Goal: Information Seeking & Learning: Learn about a topic

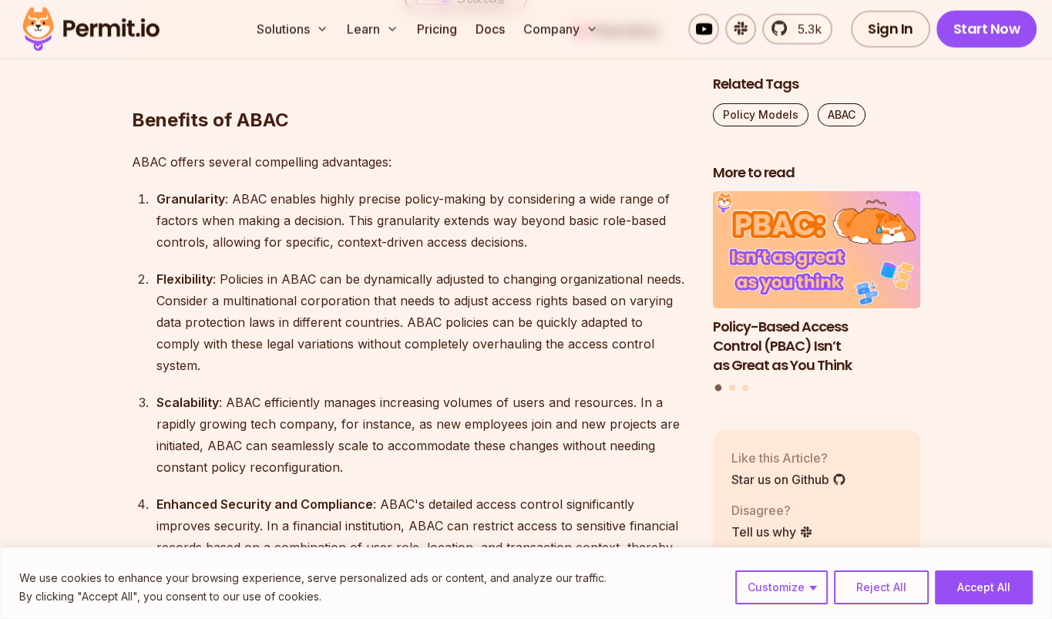
scroll to position [3061, 0]
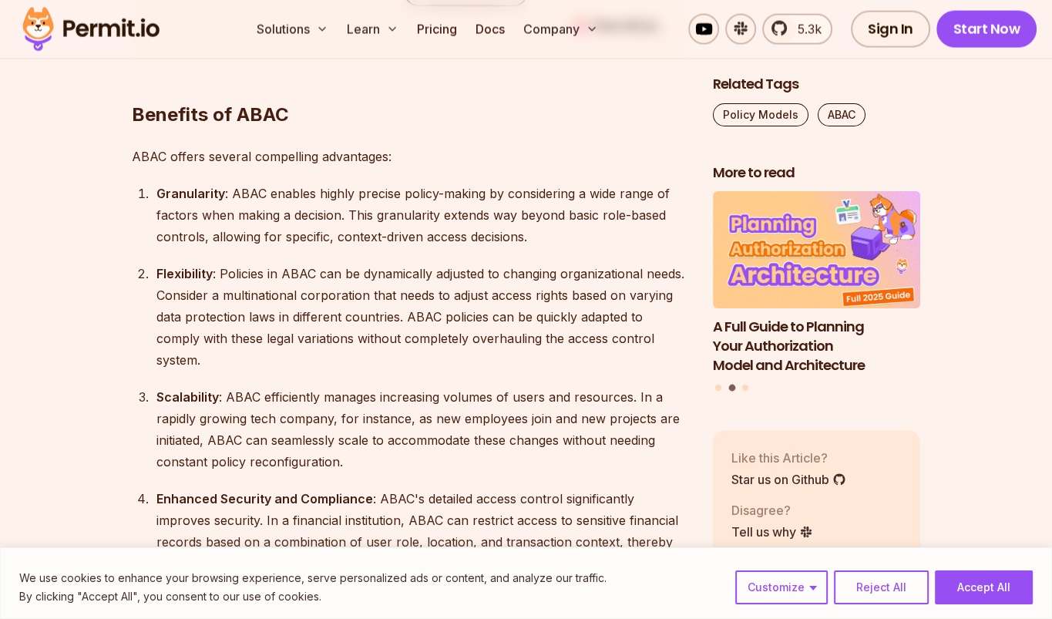
click at [190, 190] on strong "Granularity" at bounding box center [190, 193] width 69 height 15
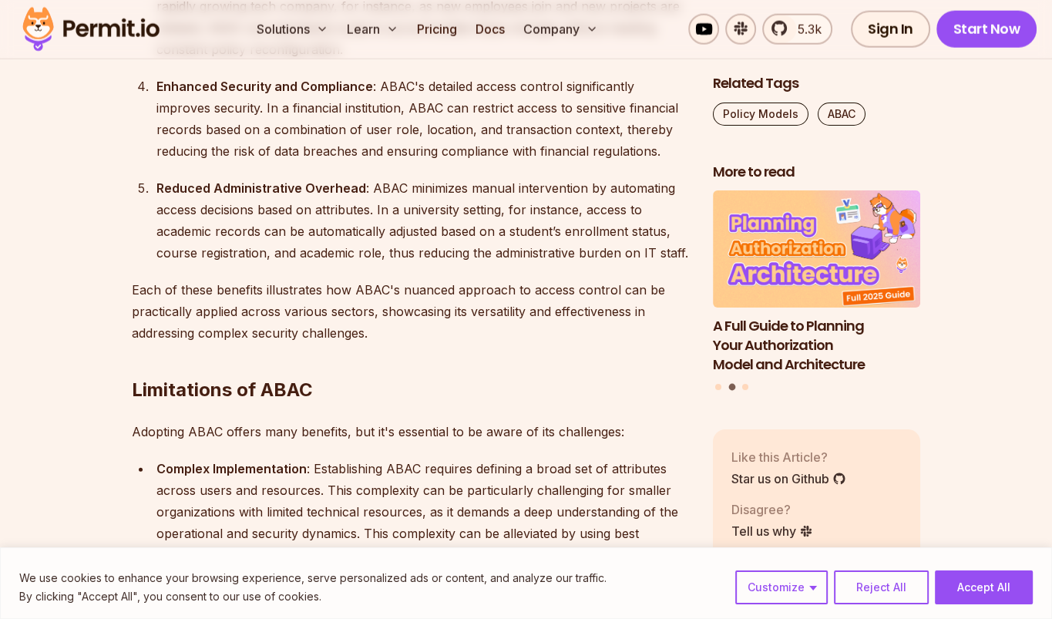
scroll to position [3484, 0]
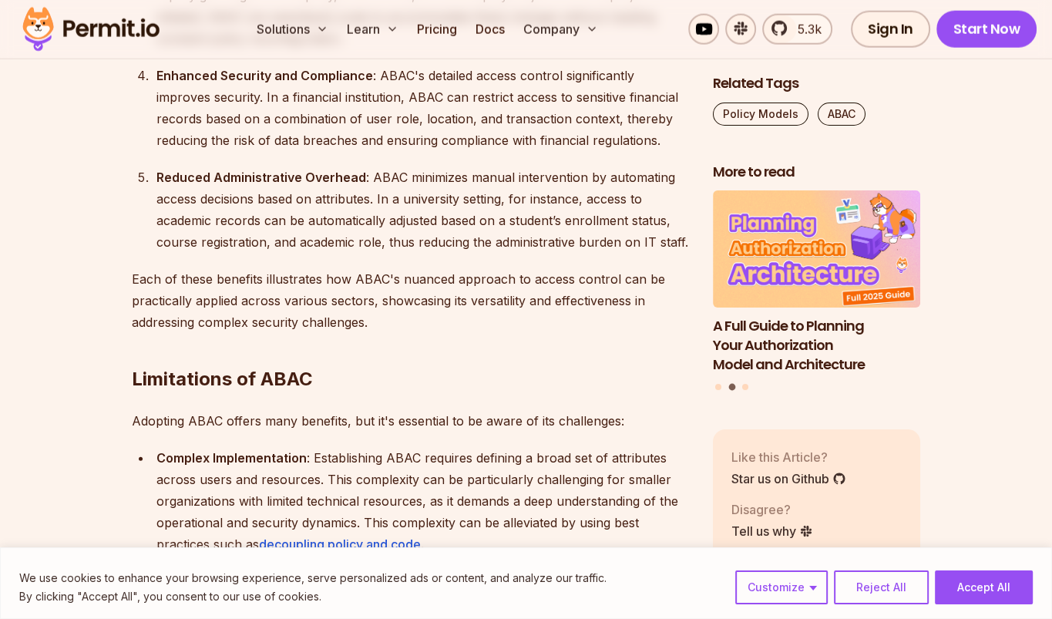
click at [432, 268] on p "Each of these benefits illustrates how ABAC's nuanced approach to access contro…" at bounding box center [410, 300] width 556 height 65
copy p "nuanced"
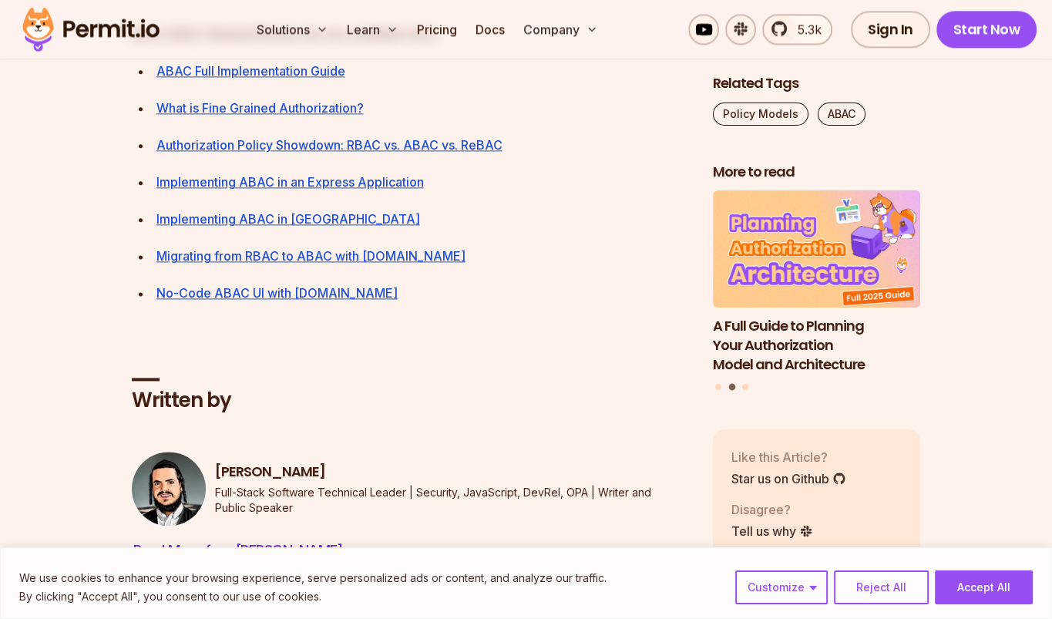
scroll to position [6967, 0]
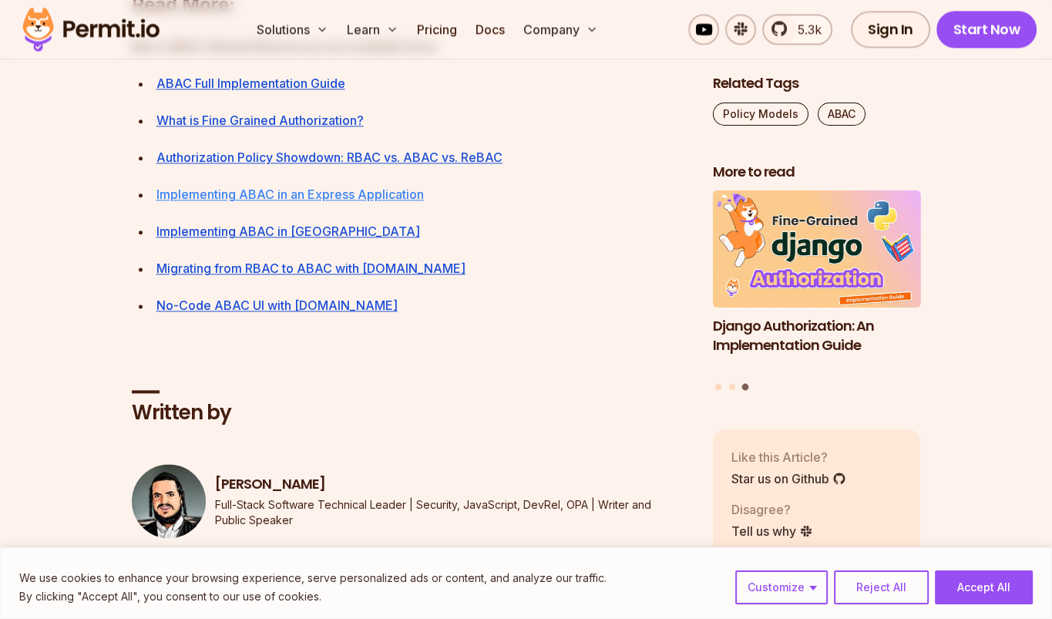
click at [314, 202] on link "Implementing ABAC in an Express Application" at bounding box center [289, 193] width 267 height 15
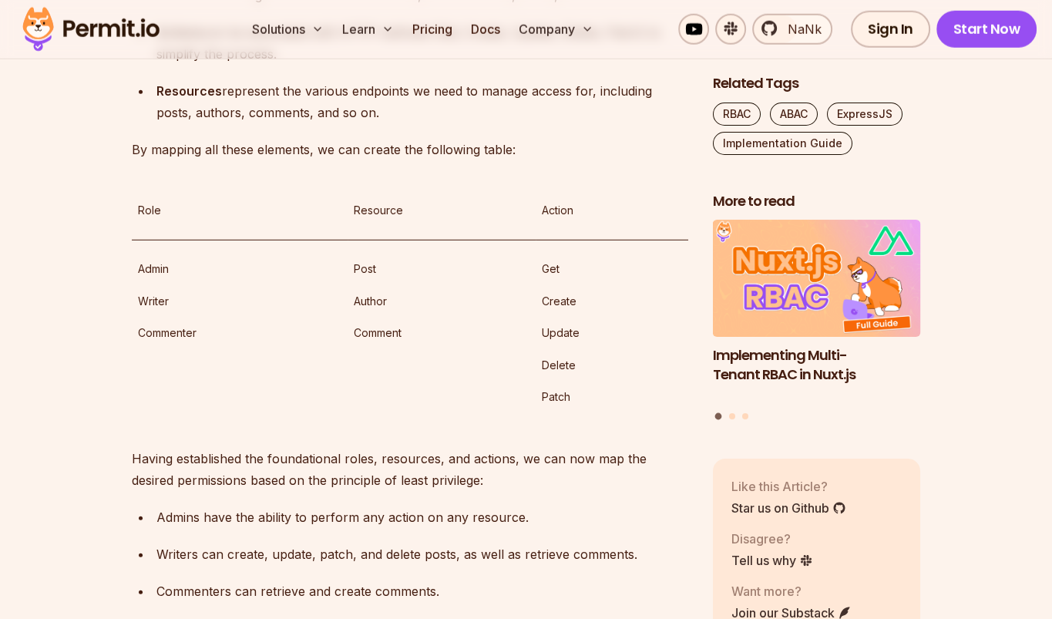
scroll to position [3927, 0]
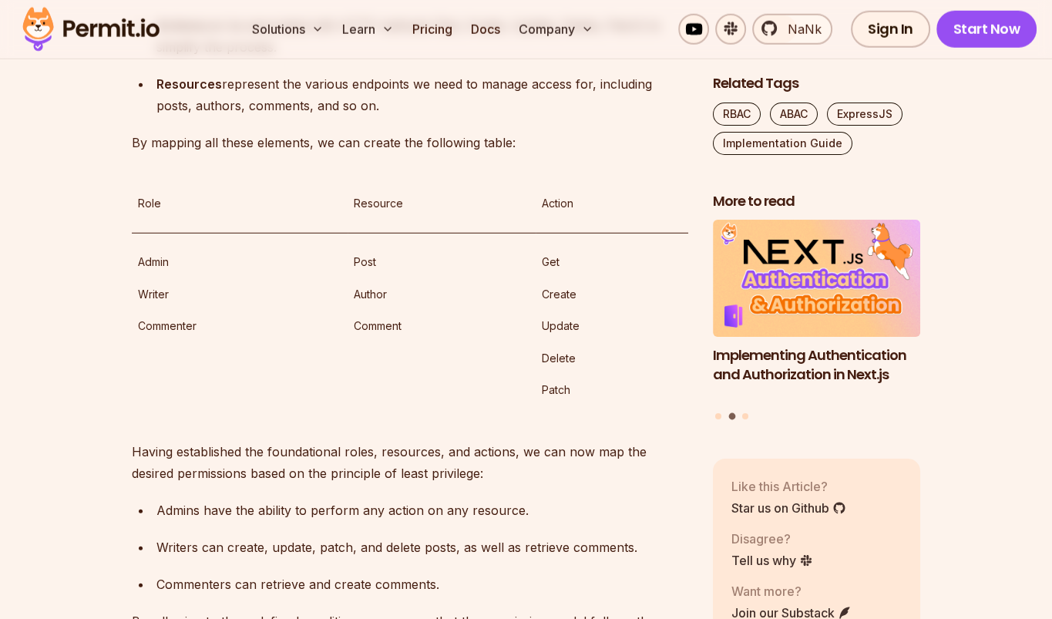
copy p "amalgamation"
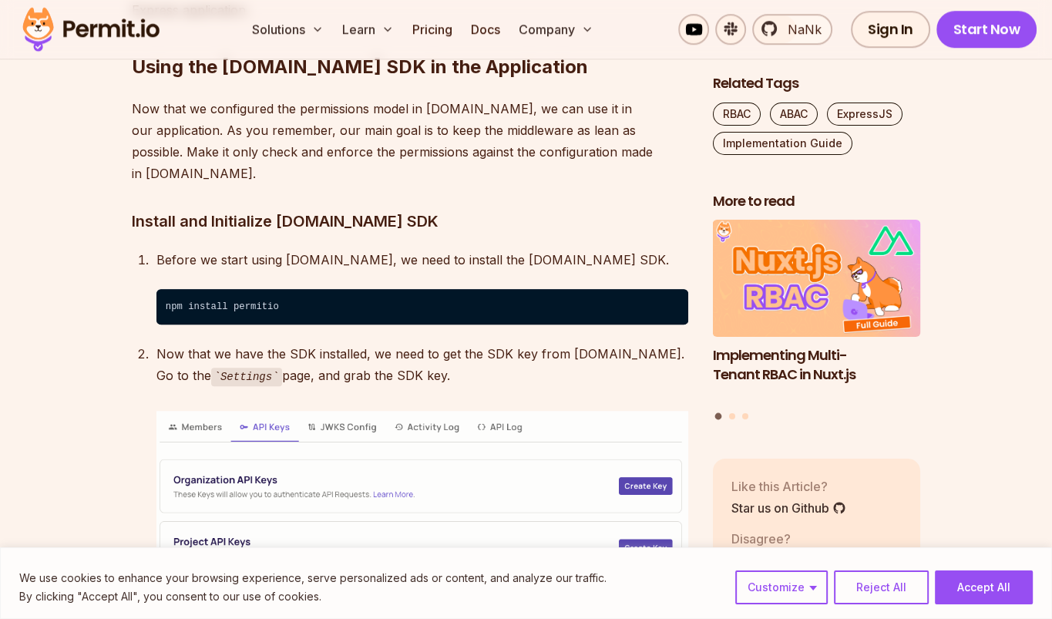
scroll to position [5853, 0]
